Goal: Task Accomplishment & Management: Use online tool/utility

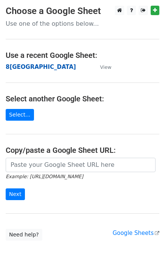
click at [15, 64] on strong "8[GEOGRAPHIC_DATA]" at bounding box center [41, 66] width 70 height 7
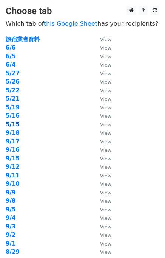
click at [14, 125] on strong "5/15" at bounding box center [13, 124] width 14 height 7
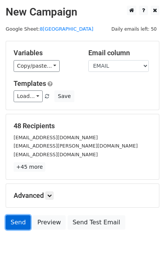
click at [24, 222] on link "Send" at bounding box center [18, 222] width 25 height 14
